Goal: Task Accomplishment & Management: Manage account settings

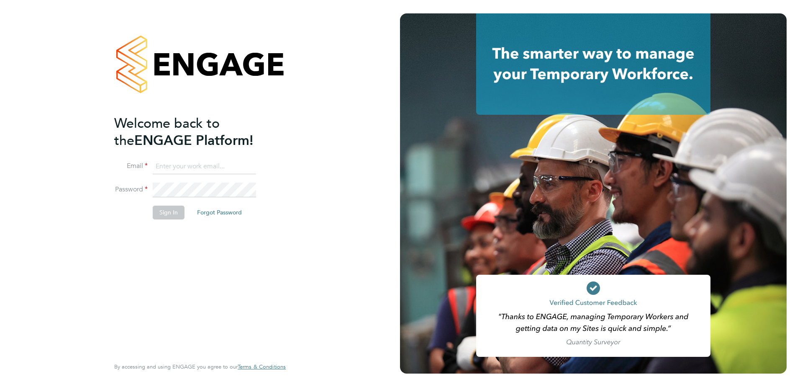
type input "kate.parr@vistry.co.uk"
click at [169, 216] on button "Sign In" at bounding box center [169, 211] width 32 height 13
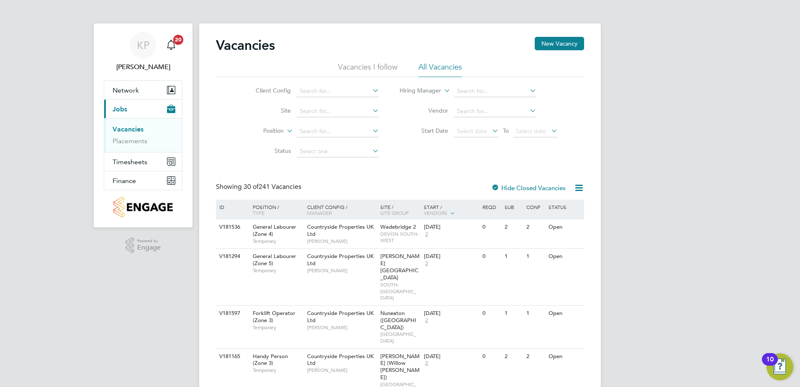
click at [120, 128] on link "Vacancies" at bounding box center [128, 129] width 31 height 8
click at [321, 85] on li "Client Config" at bounding box center [310, 91] width 157 height 20
click at [320, 90] on input at bounding box center [338, 91] width 82 height 12
click at [333, 188] on li "Countryside Properties UK Ltd" at bounding box center [403, 193] width 214 height 11
type input "Countryside Properties UK Ltd"
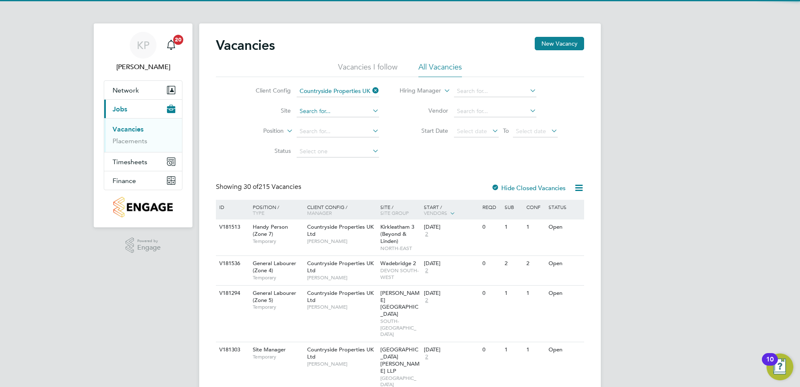
click at [313, 109] on input at bounding box center [338, 111] width 82 height 12
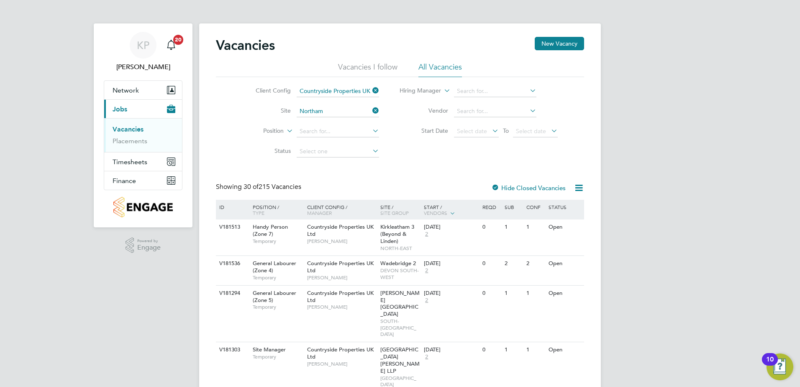
click at [307, 186] on b "Northam" at bounding box center [311, 188] width 24 height 7
type input "Northam ([GEOGRAPHIC_DATA])"
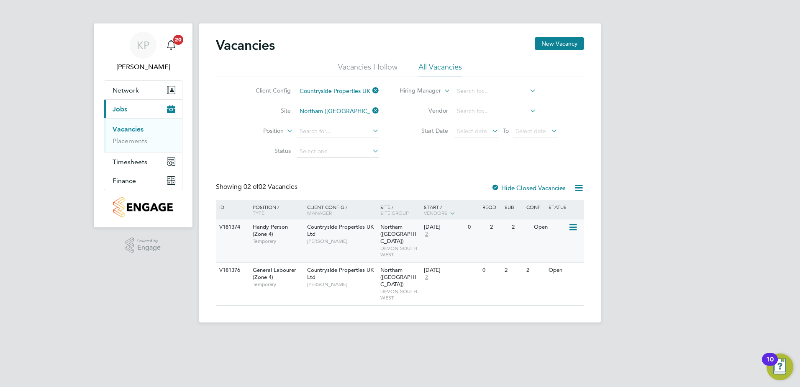
click at [572, 226] on icon at bounding box center [572, 227] width 8 height 10
click at [536, 257] on li "Edit" at bounding box center [552, 258] width 49 height 12
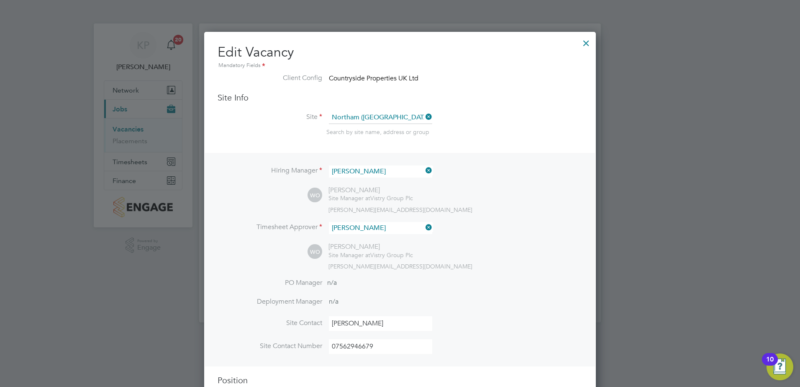
click at [587, 43] on div at bounding box center [586, 40] width 15 height 15
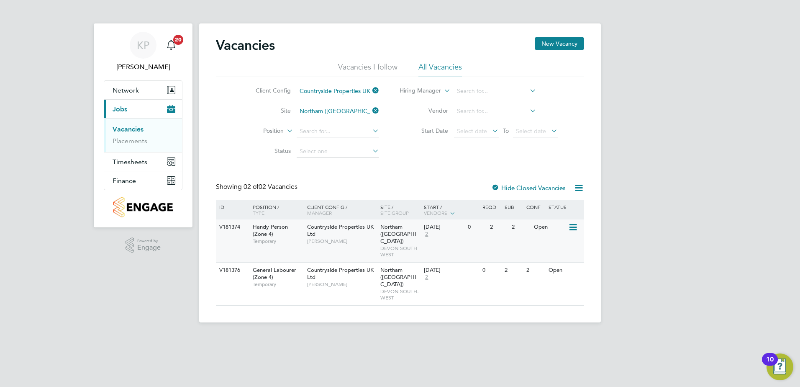
click at [263, 228] on span "Handy Person (Zone 4)" at bounding box center [270, 230] width 35 height 14
click at [273, 227] on span "Handy Person (Zone 4)" at bounding box center [270, 230] width 35 height 14
click at [280, 226] on span "Handy Person (Zone 4)" at bounding box center [270, 230] width 35 height 14
click at [574, 226] on icon at bounding box center [572, 227] width 8 height 10
click at [544, 248] on li "View Details" at bounding box center [552, 247] width 49 height 12
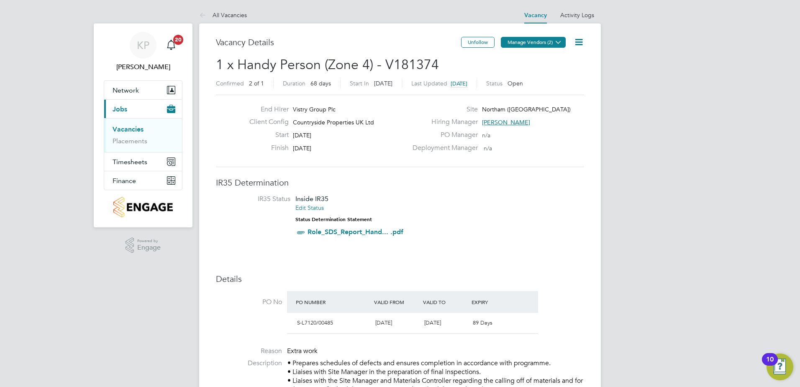
click at [535, 42] on button "Manage Vendors (2)" at bounding box center [533, 42] width 65 height 11
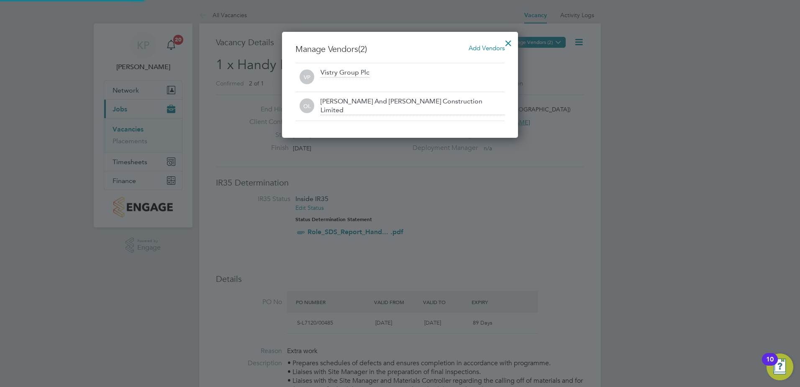
scroll to position [106, 236]
click at [505, 40] on div at bounding box center [508, 40] width 15 height 15
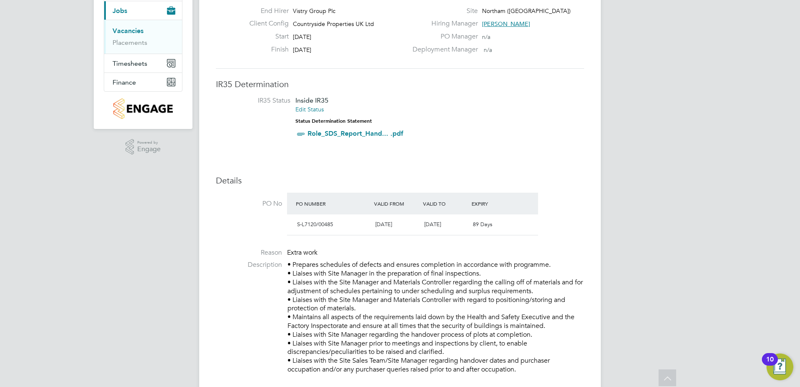
scroll to position [84, 0]
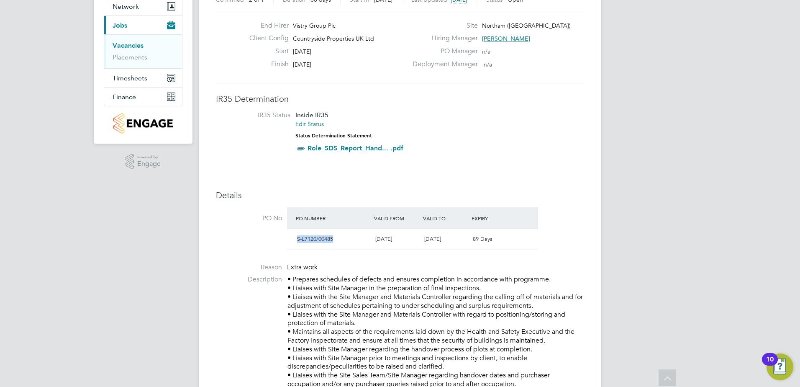
drag, startPoint x: 296, startPoint y: 239, endPoint x: 336, endPoint y: 246, distance: 40.7
click at [336, 246] on div "S-L7120/00485 22 Sep 2025 31 Dec 2025 89 Days" at bounding box center [412, 239] width 251 height 21
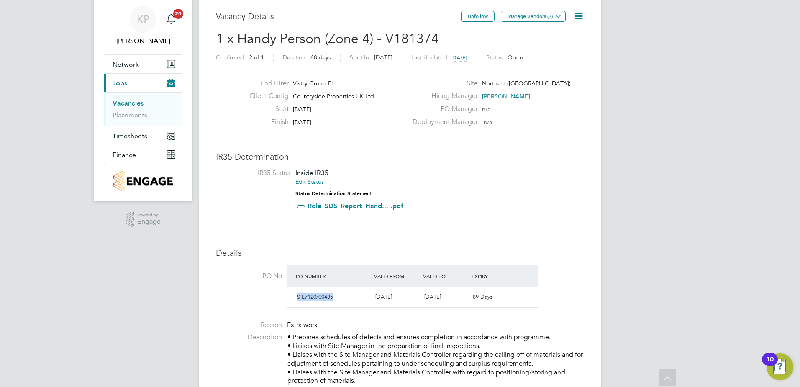
scroll to position [0, 0]
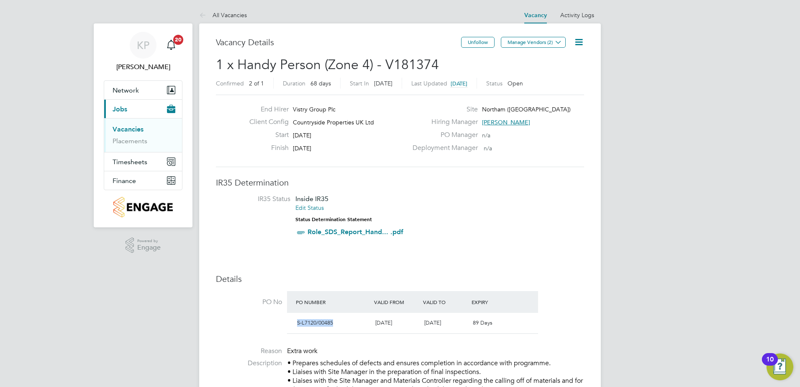
copy div "S-L7120/00485"
click at [120, 143] on link "Placements" at bounding box center [130, 141] width 35 height 8
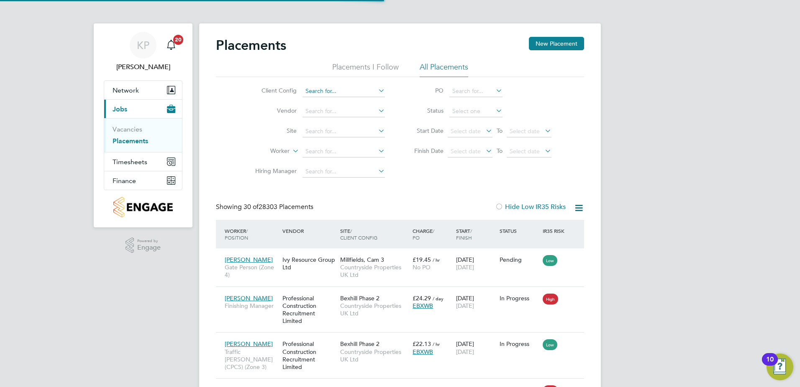
scroll to position [8, 39]
click at [353, 87] on input at bounding box center [344, 91] width 82 height 12
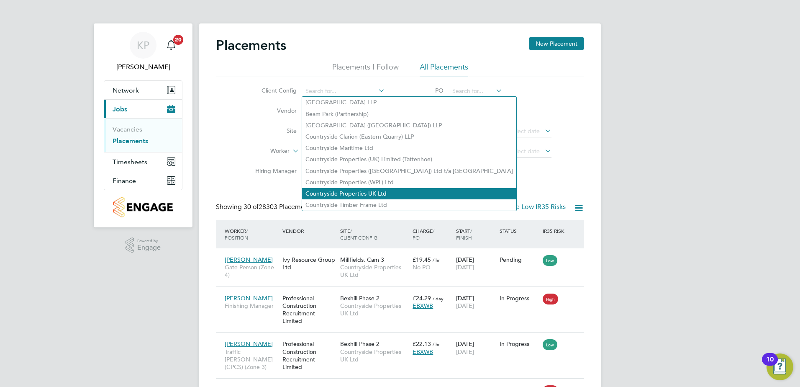
click at [354, 193] on li "Countryside Properties UK Ltd" at bounding box center [409, 193] width 214 height 11
type input "Countryside Properties UK Ltd"
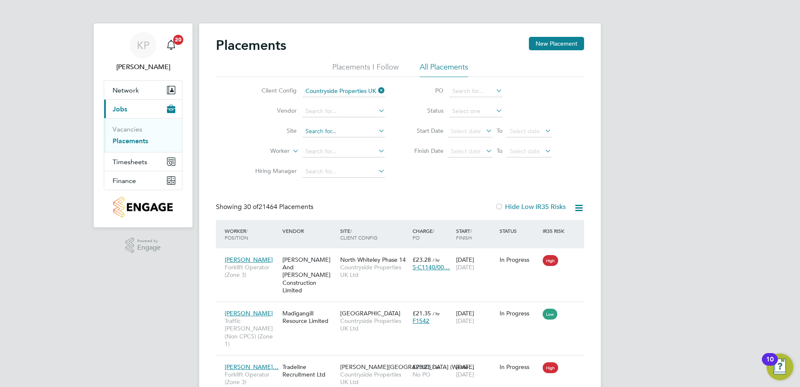
click at [333, 132] on input at bounding box center [344, 132] width 82 height 12
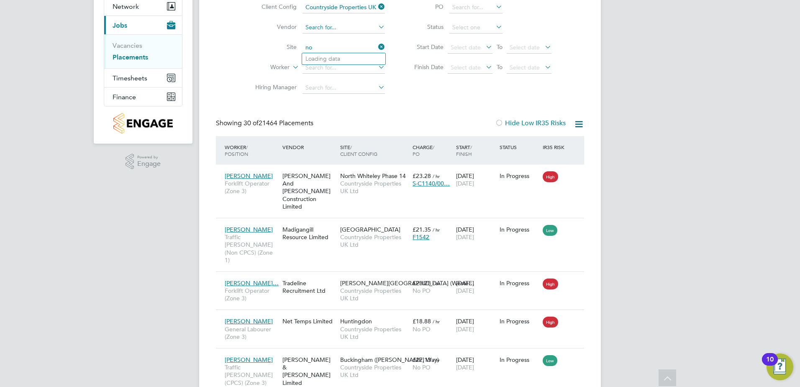
type input "n"
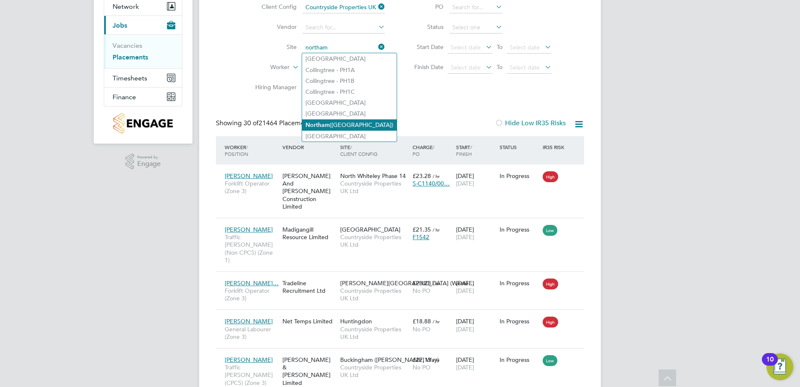
click at [338, 123] on li "Northam (Bay View Road)" at bounding box center [349, 124] width 95 height 11
type input "Northam ([GEOGRAPHIC_DATA])"
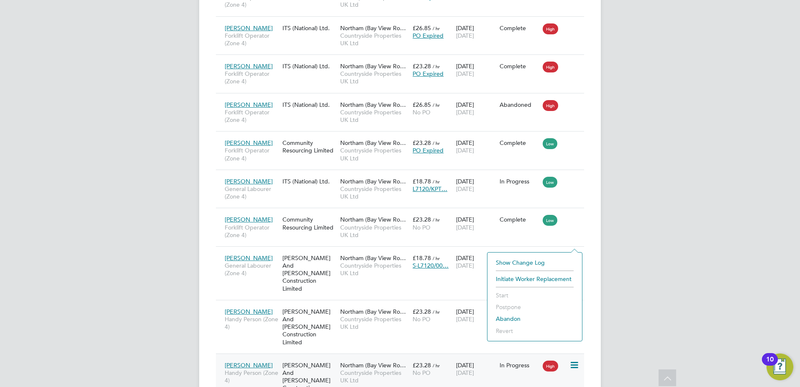
click at [233, 361] on span "[PERSON_NAME]" at bounding box center [249, 365] width 48 height 8
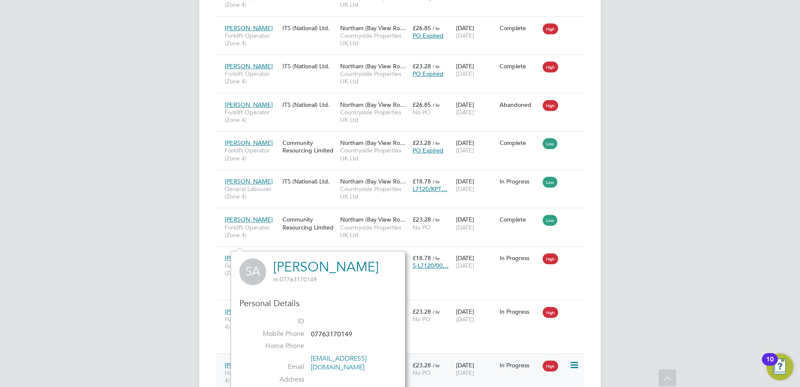
click at [240, 361] on span "[PERSON_NAME]" at bounding box center [249, 365] width 48 height 8
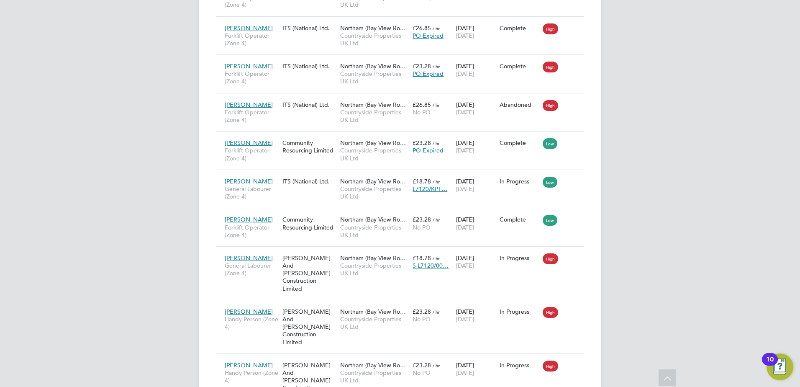
click at [246, 361] on span "[PERSON_NAME]" at bounding box center [249, 365] width 48 height 8
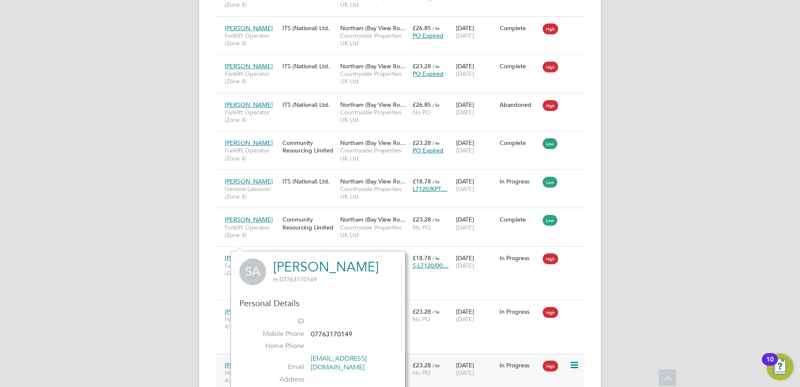
click at [251, 361] on span "[PERSON_NAME]" at bounding box center [249, 365] width 48 height 8
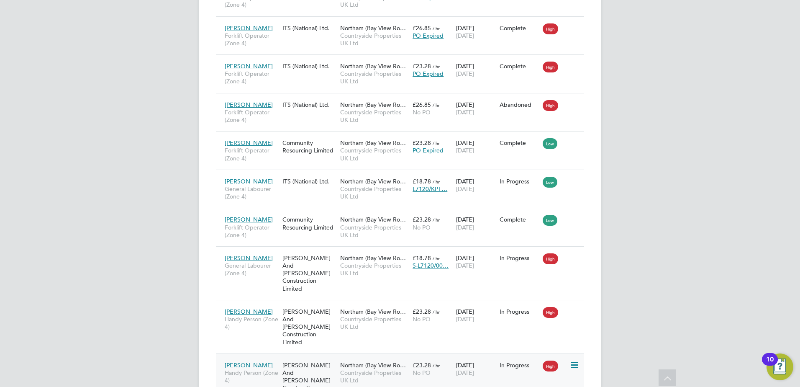
click at [251, 361] on span "[PERSON_NAME]" at bounding box center [249, 365] width 48 height 8
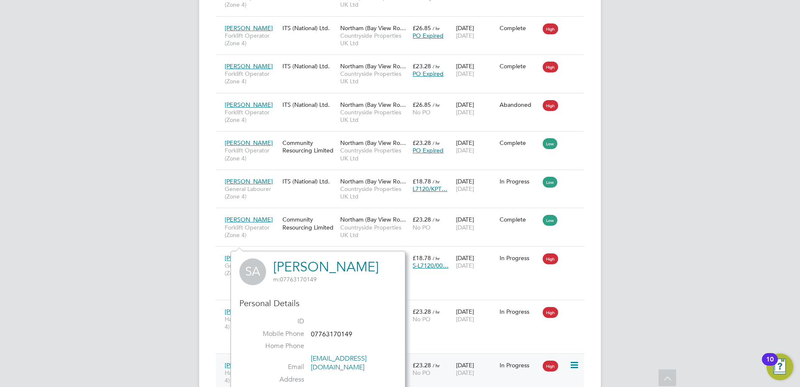
click at [573, 360] on icon at bounding box center [573, 365] width 8 height 10
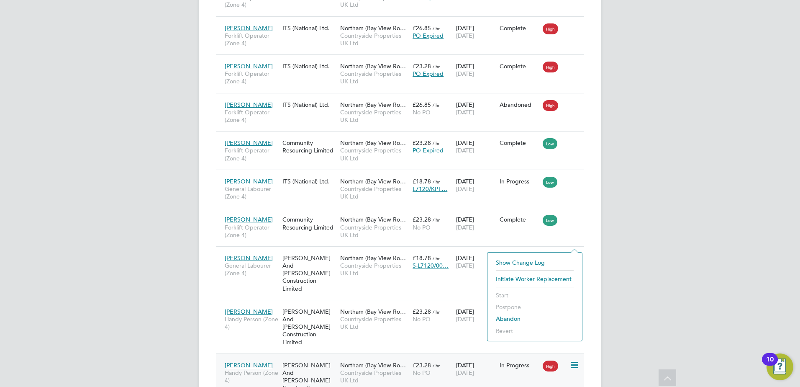
click at [241, 361] on span "[PERSON_NAME]" at bounding box center [249, 365] width 48 height 8
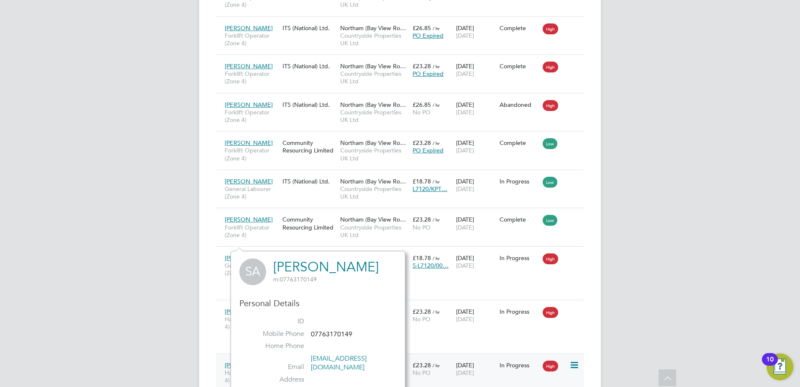
click at [240, 361] on span "[PERSON_NAME]" at bounding box center [249, 365] width 48 height 8
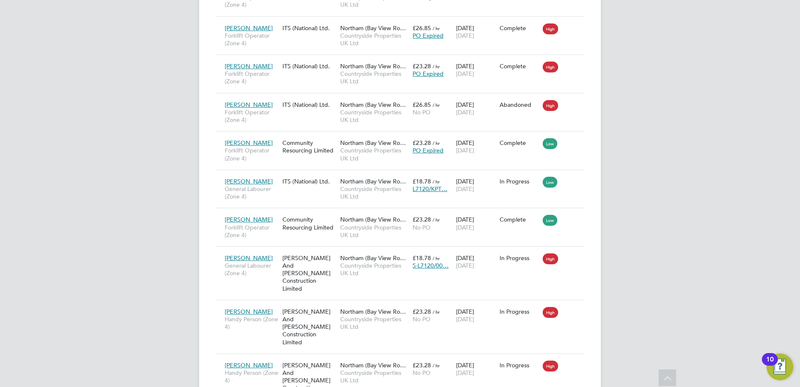
click at [238, 361] on span "[PERSON_NAME]" at bounding box center [249, 365] width 48 height 8
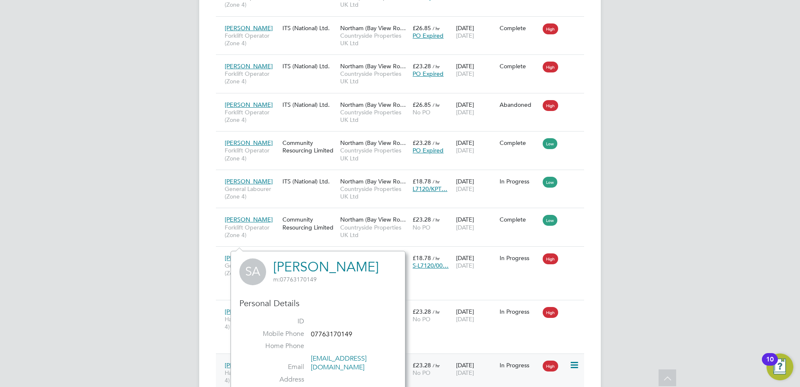
click at [238, 361] on span "[PERSON_NAME]" at bounding box center [249, 365] width 48 height 8
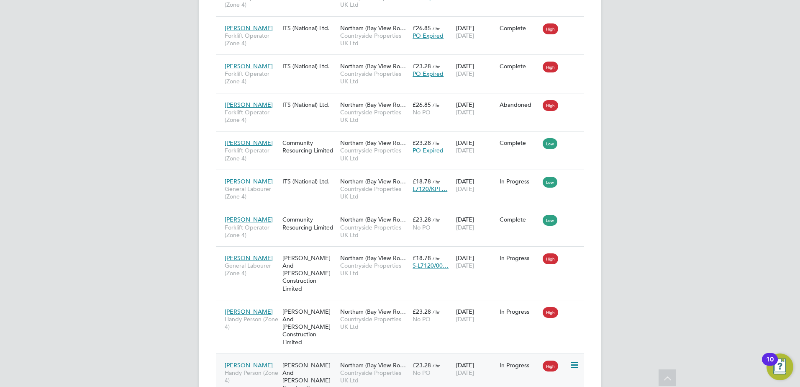
click at [238, 361] on span "[PERSON_NAME]" at bounding box center [249, 365] width 48 height 8
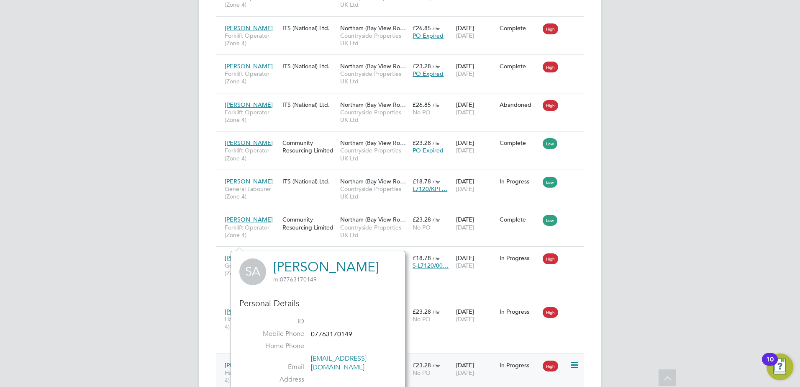
click at [573, 360] on icon at bounding box center [573, 365] width 8 height 10
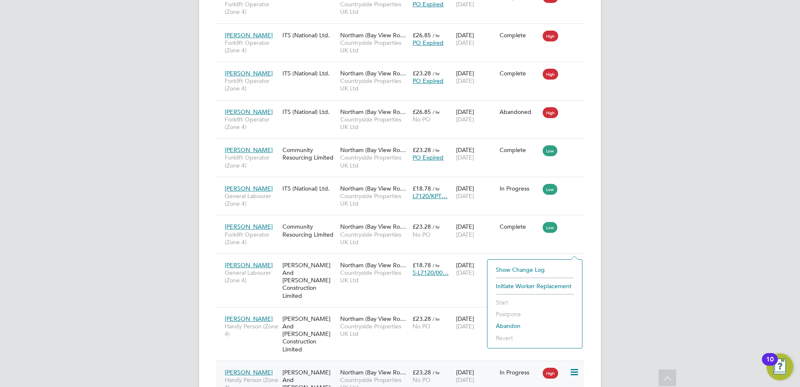
scroll to position [1211, 0]
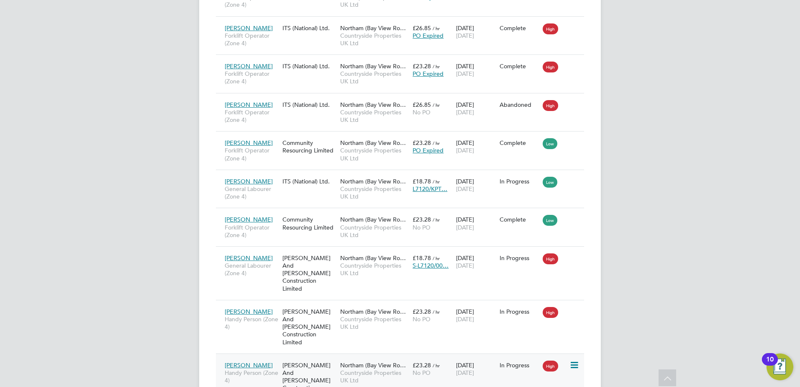
click at [244, 361] on span "[PERSON_NAME]" at bounding box center [249, 365] width 48 height 8
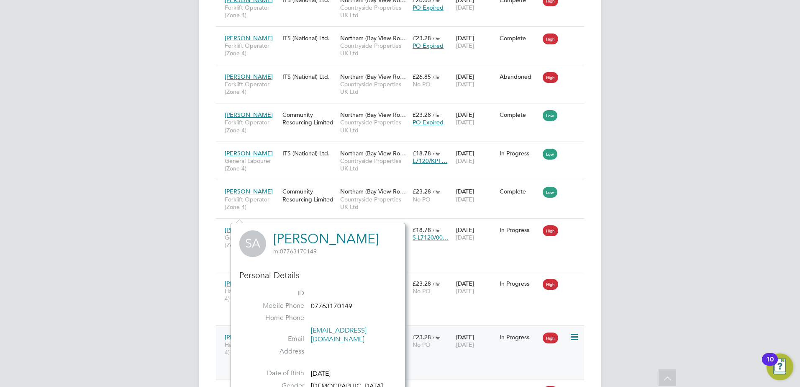
scroll to position [1270, 0]
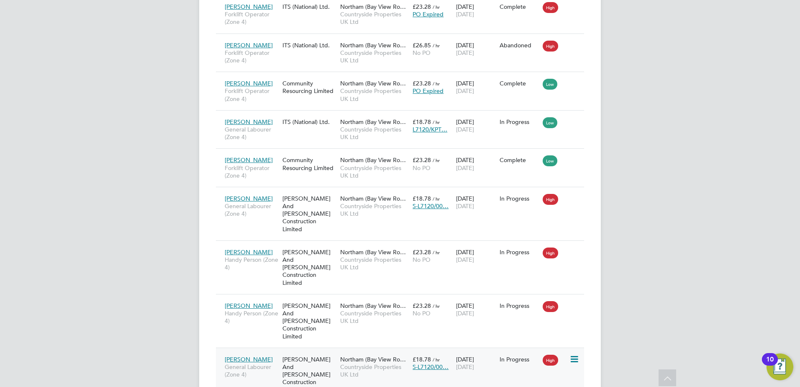
scroll to position [1211, 0]
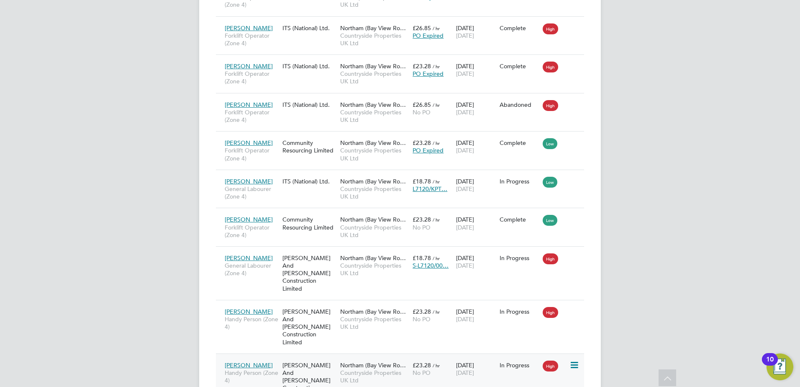
click at [376, 369] on span "Countryside Properties UK Ltd" at bounding box center [374, 376] width 68 height 15
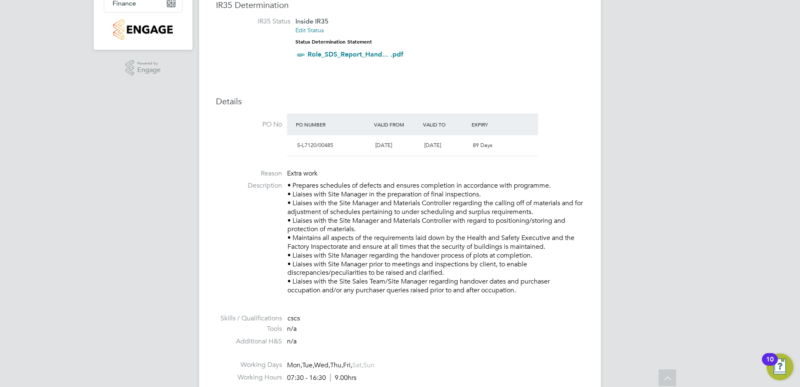
scroll to position [251, 0]
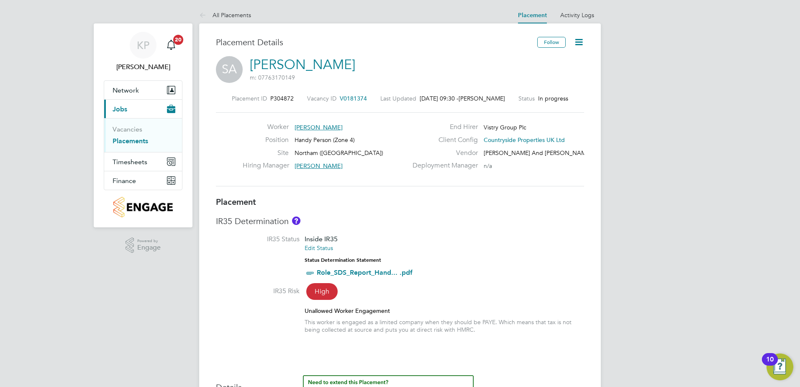
click at [576, 39] on icon at bounding box center [579, 42] width 10 height 10
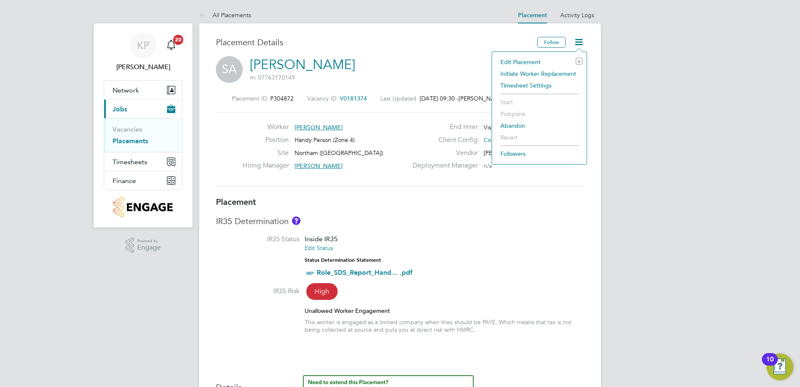
click at [516, 62] on li "Edit Placement e" at bounding box center [539, 62] width 86 height 12
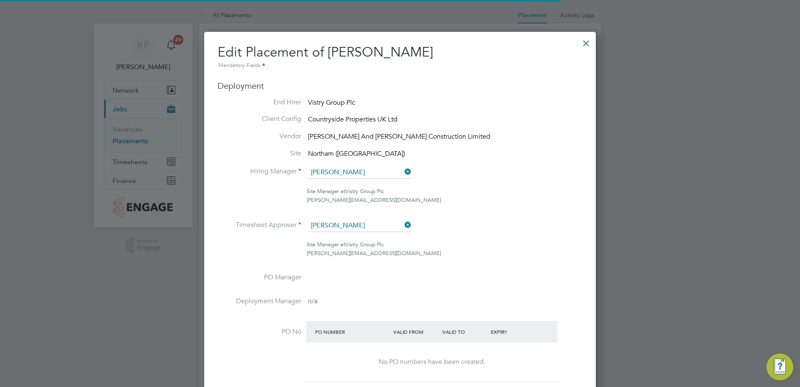
scroll to position [4, 4]
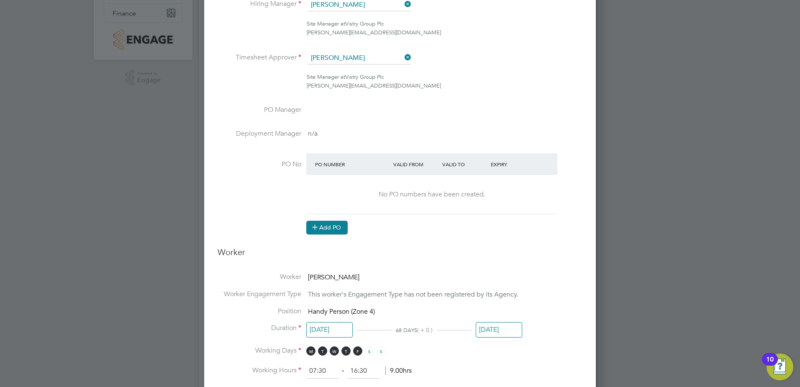
click at [326, 228] on button "Add PO" at bounding box center [326, 226] width 41 height 13
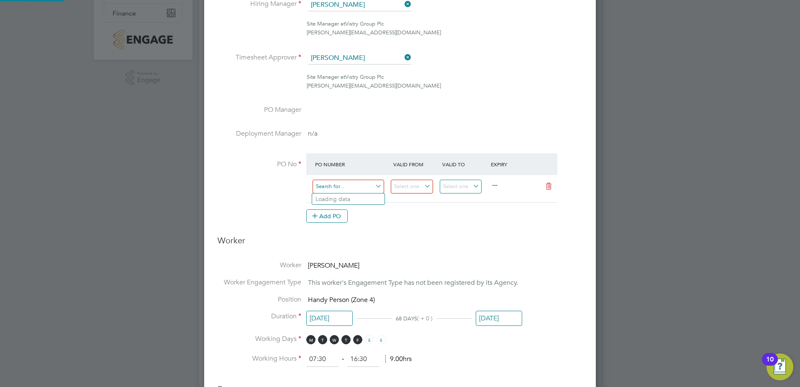
click at [338, 186] on input at bounding box center [349, 186] width 72 height 14
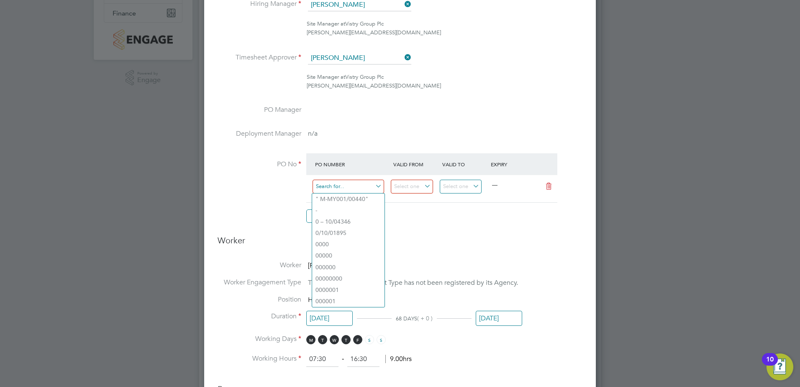
paste input "S-L7120/00485"
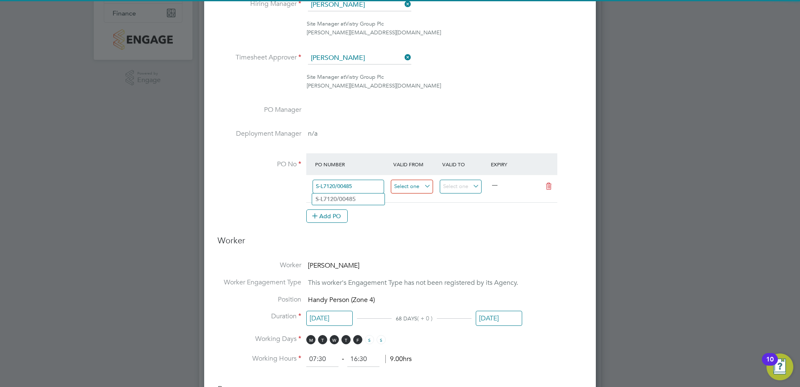
type input "S-L7120/00485"
click at [426, 187] on input at bounding box center [412, 186] width 42 height 14
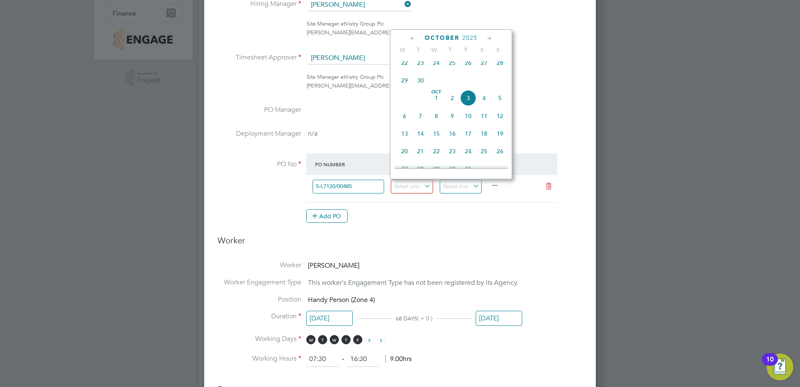
click at [413, 34] on icon at bounding box center [413, 38] width 8 height 9
click at [403, 123] on span "22" at bounding box center [405, 118] width 16 height 16
type input "[DATE]"
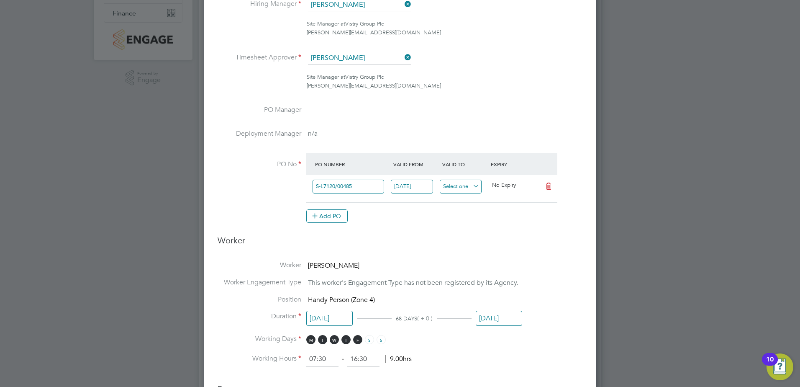
click at [475, 190] on input at bounding box center [461, 186] width 42 height 14
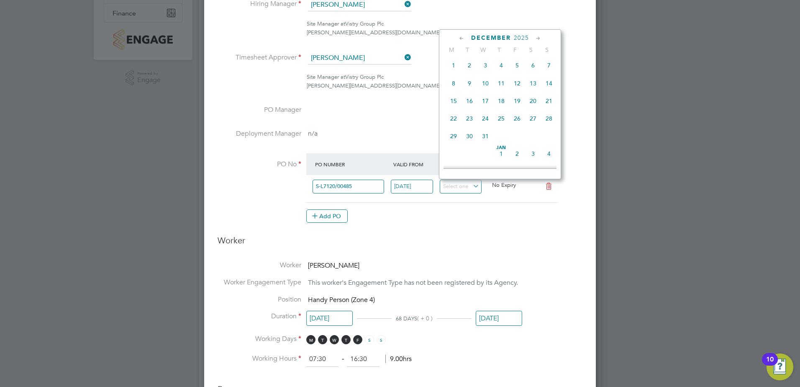
click at [486, 144] on span "31" at bounding box center [485, 136] width 16 height 16
type input "[DATE]"
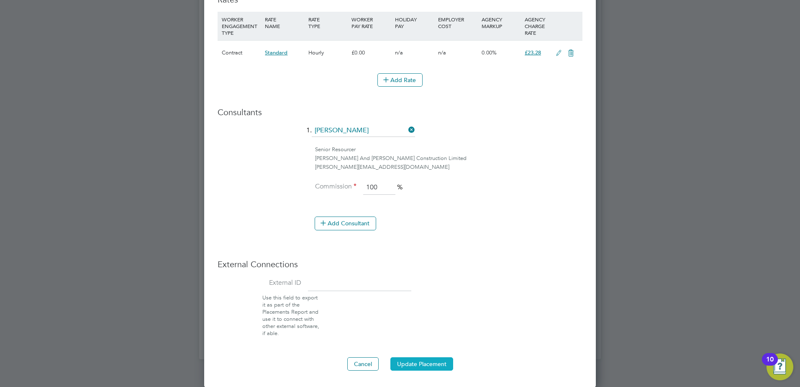
click at [412, 363] on button "Update Placement" at bounding box center [421, 363] width 63 height 13
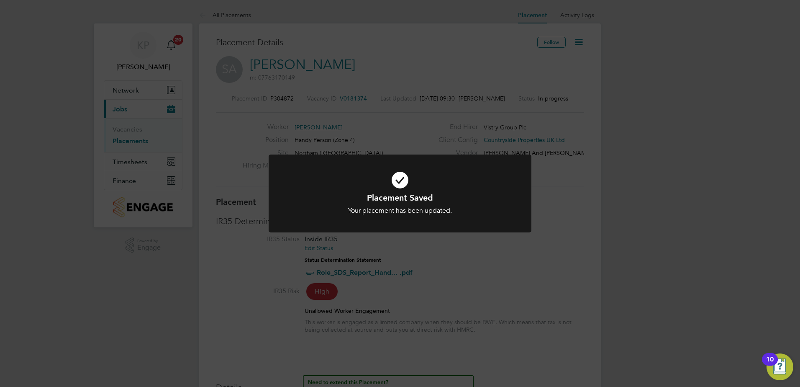
click at [471, 272] on div "Placement Saved Your placement has been updated. Cancel Okay" at bounding box center [400, 193] width 800 height 387
